Goal: Task Accomplishment & Management: Check status

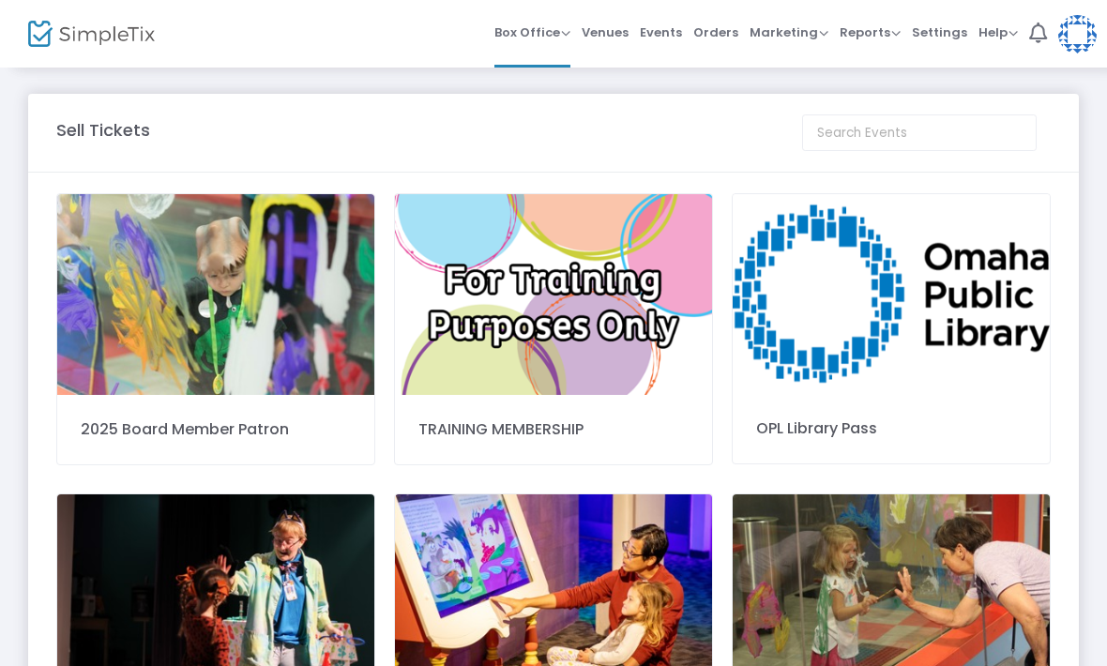
click at [720, 36] on span "Orders" at bounding box center [715, 32] width 45 height 48
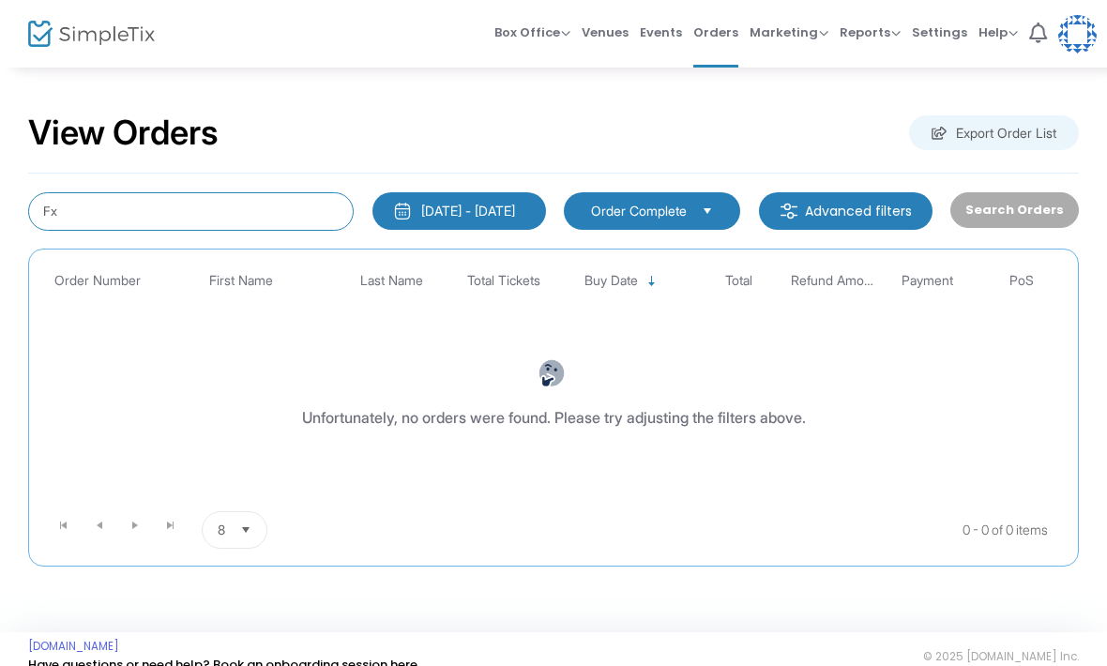
click at [123, 218] on input "Fx" at bounding box center [190, 211] width 325 height 38
type input "F"
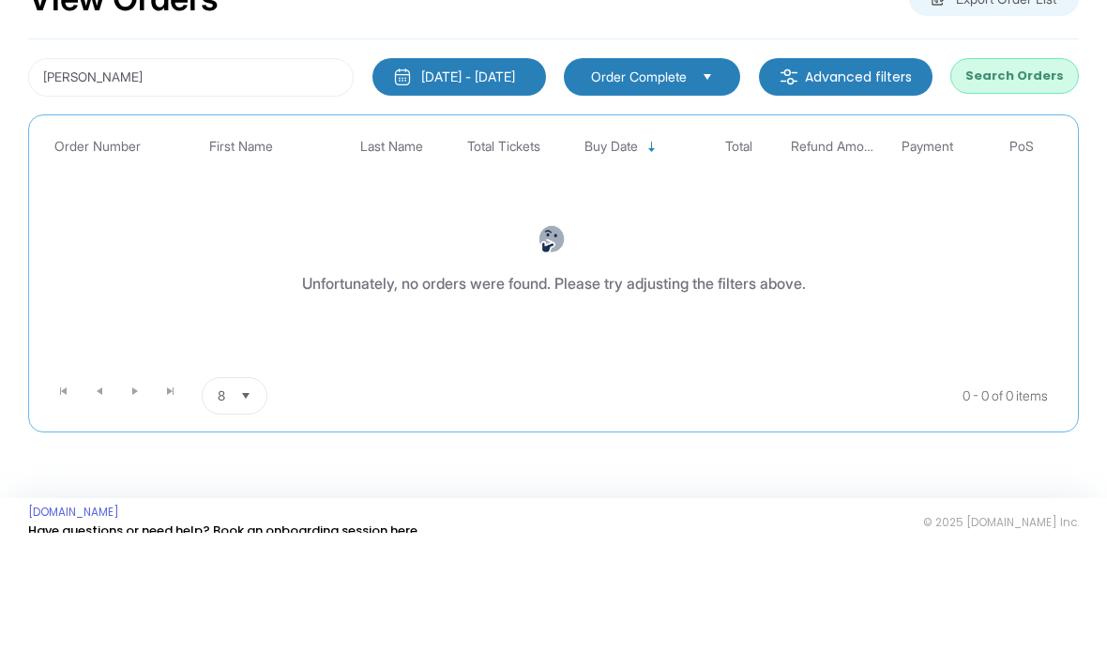
click at [895, 192] on m-button "Advanced filters" at bounding box center [846, 211] width 174 height 38
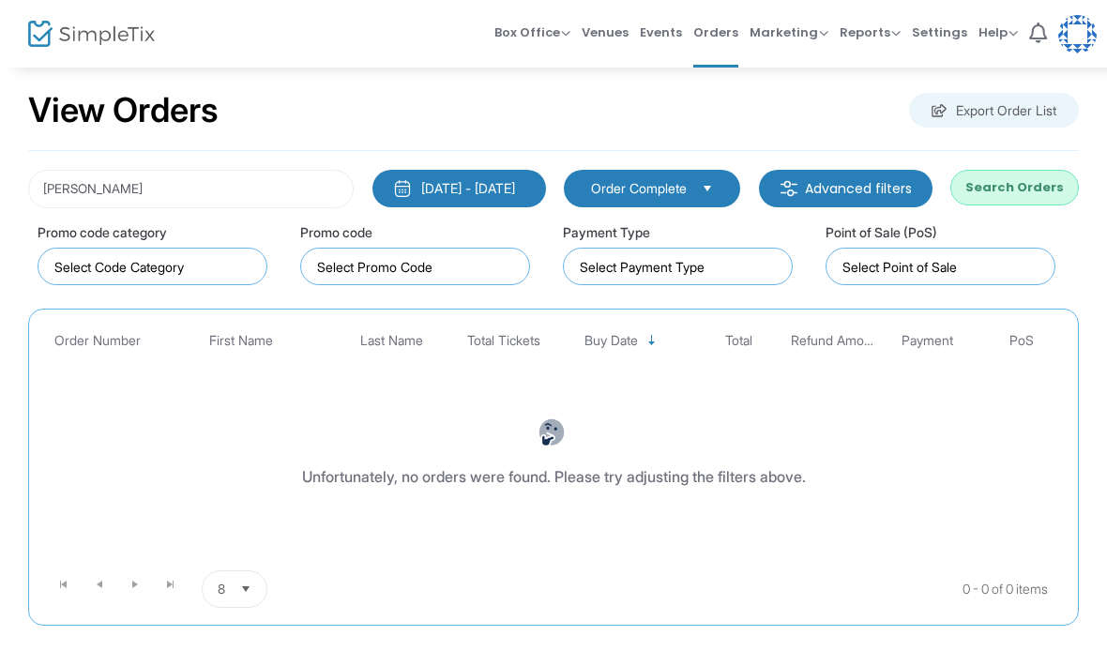
click at [491, 176] on button "1/1/2000 - 9/23/2025" at bounding box center [459, 189] width 174 height 38
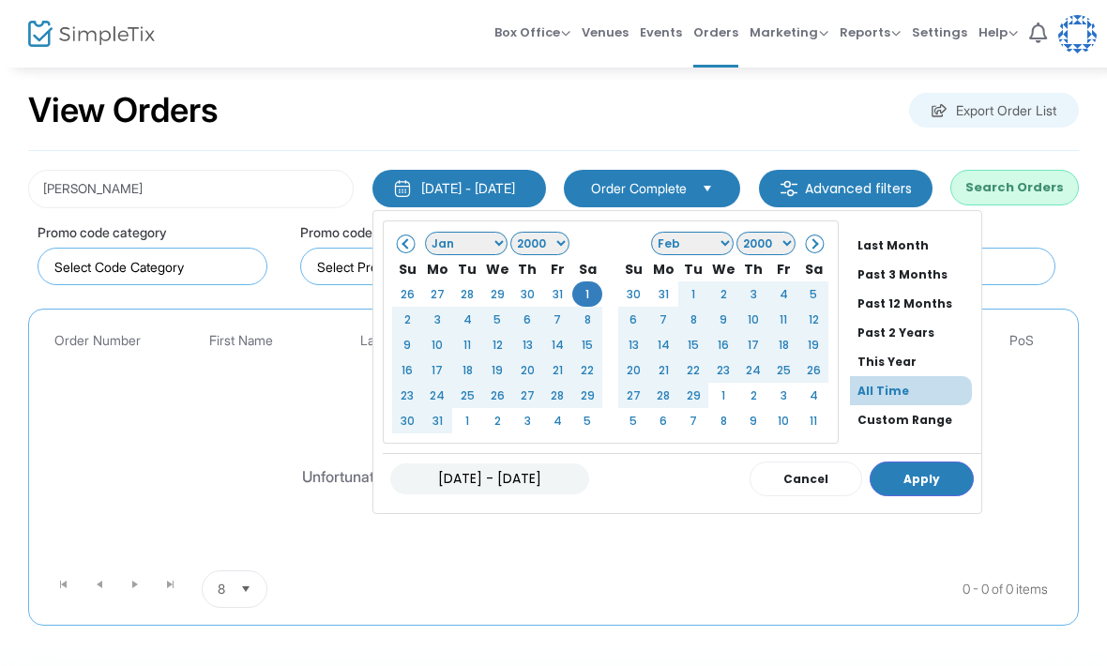
scroll to position [143, 0]
click at [895, 385] on li "All Time" at bounding box center [911, 390] width 122 height 29
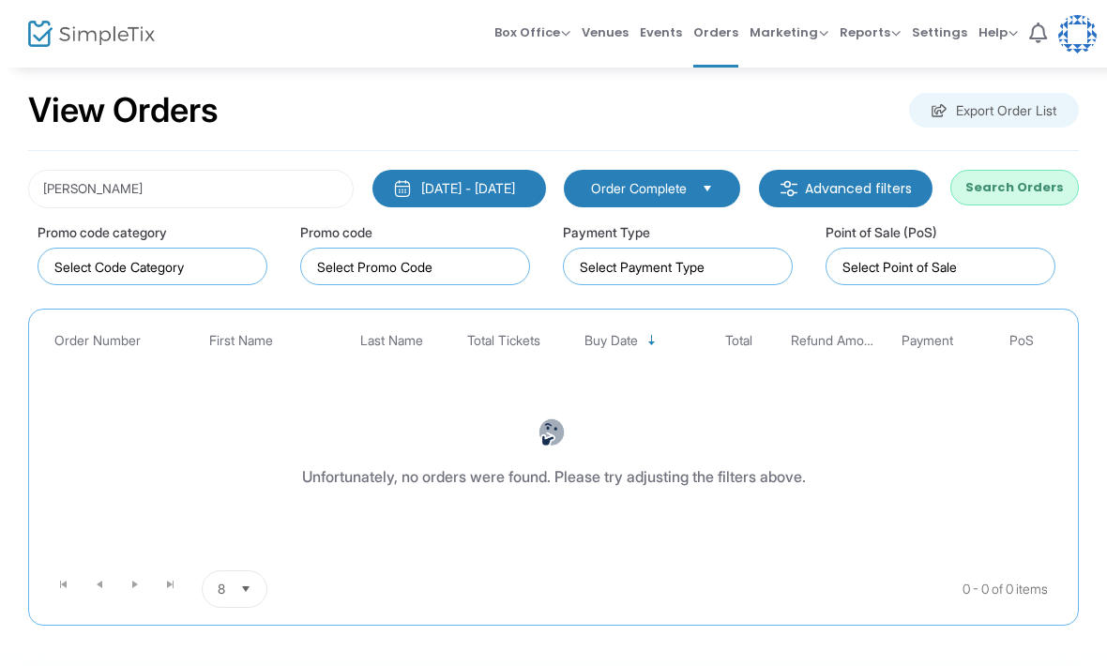
click at [425, 190] on div "1/1/2000 - 9/23/2025" at bounding box center [468, 188] width 94 height 19
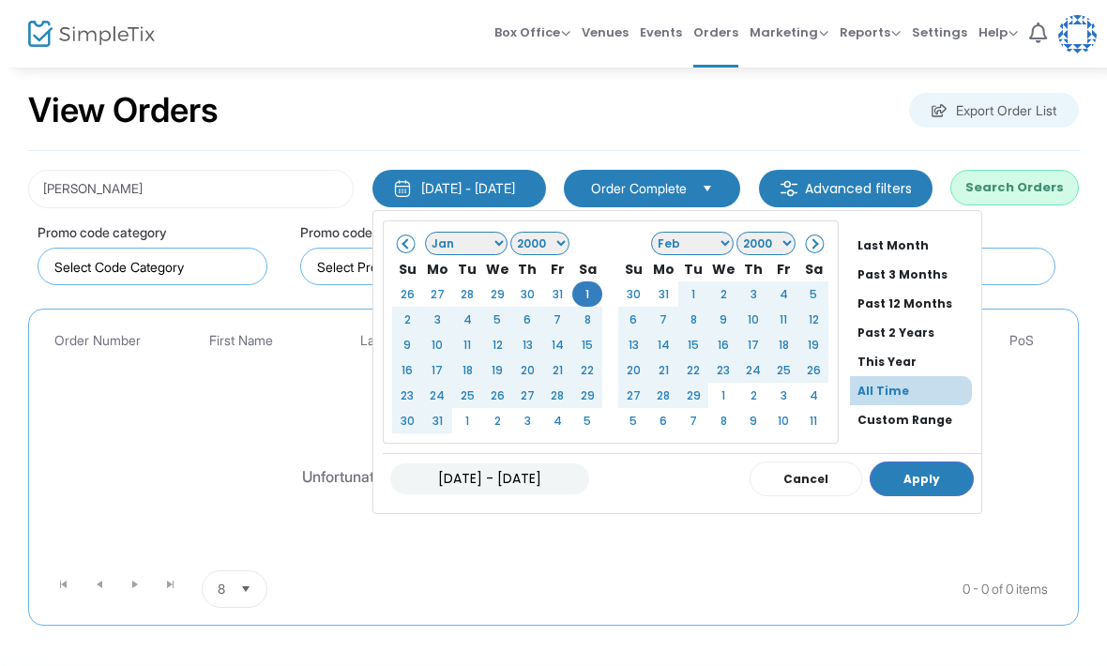
click at [887, 482] on button "Apply" at bounding box center [921, 478] width 104 height 35
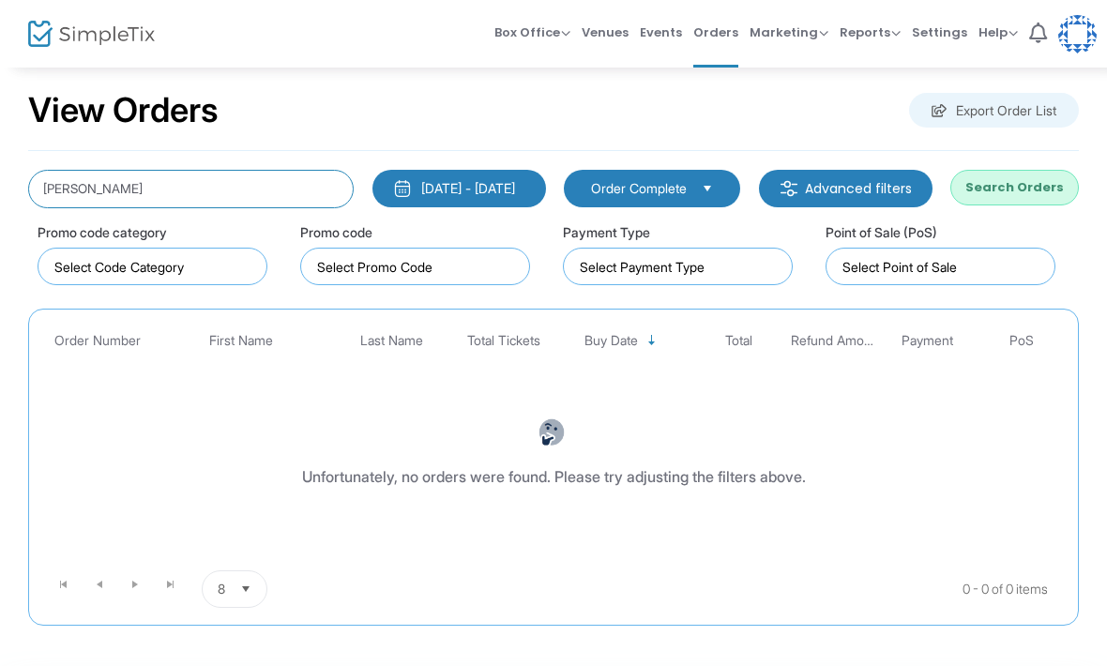
click at [130, 185] on input "Chris roberts" at bounding box center [190, 189] width 325 height 38
type input "Chris Roberts"
